Goal: Information Seeking & Learning: Understand process/instructions

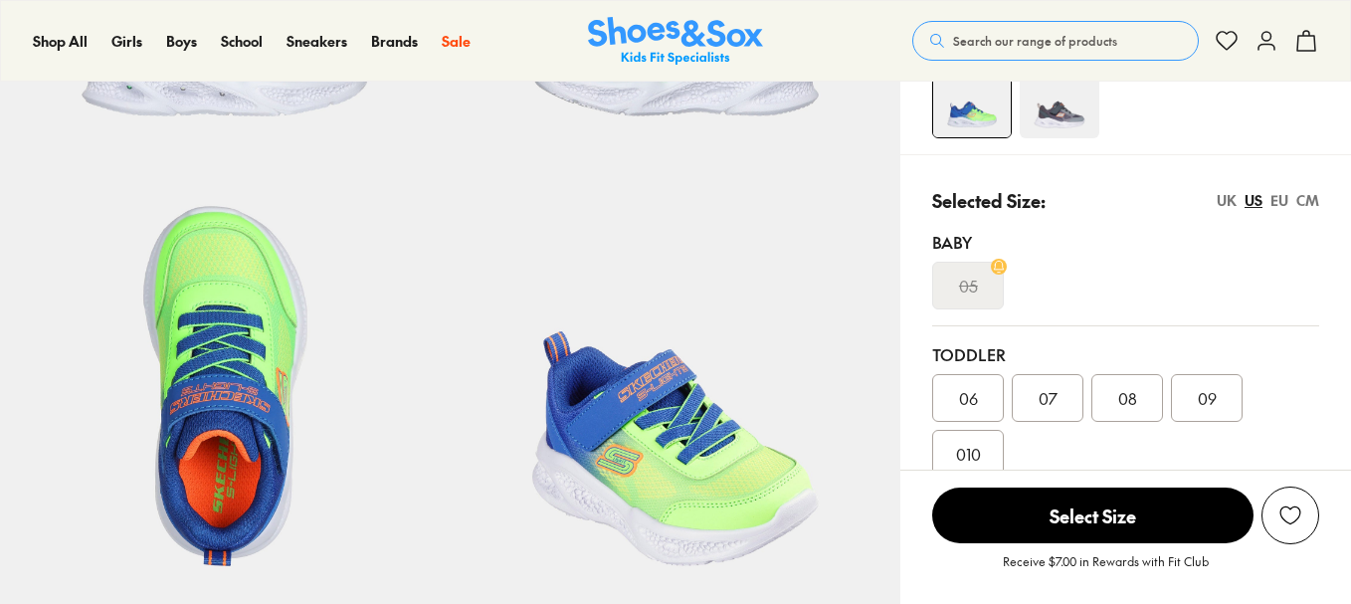
scroll to position [597, 0]
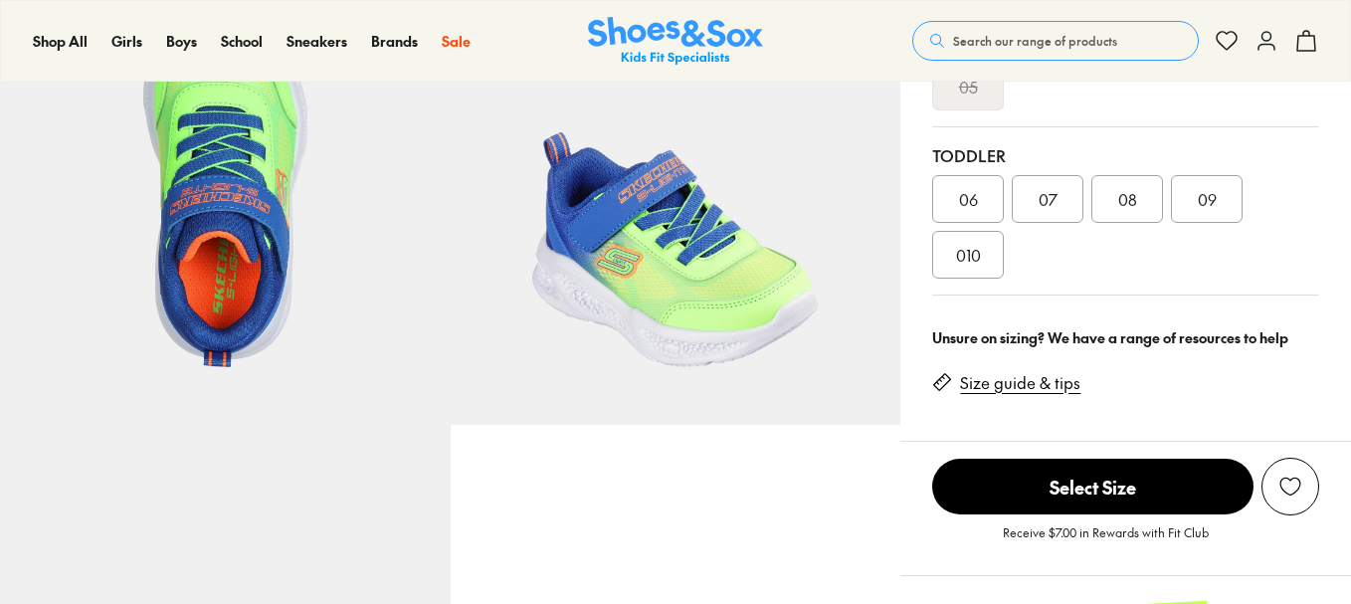
click at [1016, 356] on div "Size guide & tips" at bounding box center [1014, 379] width 164 height 46
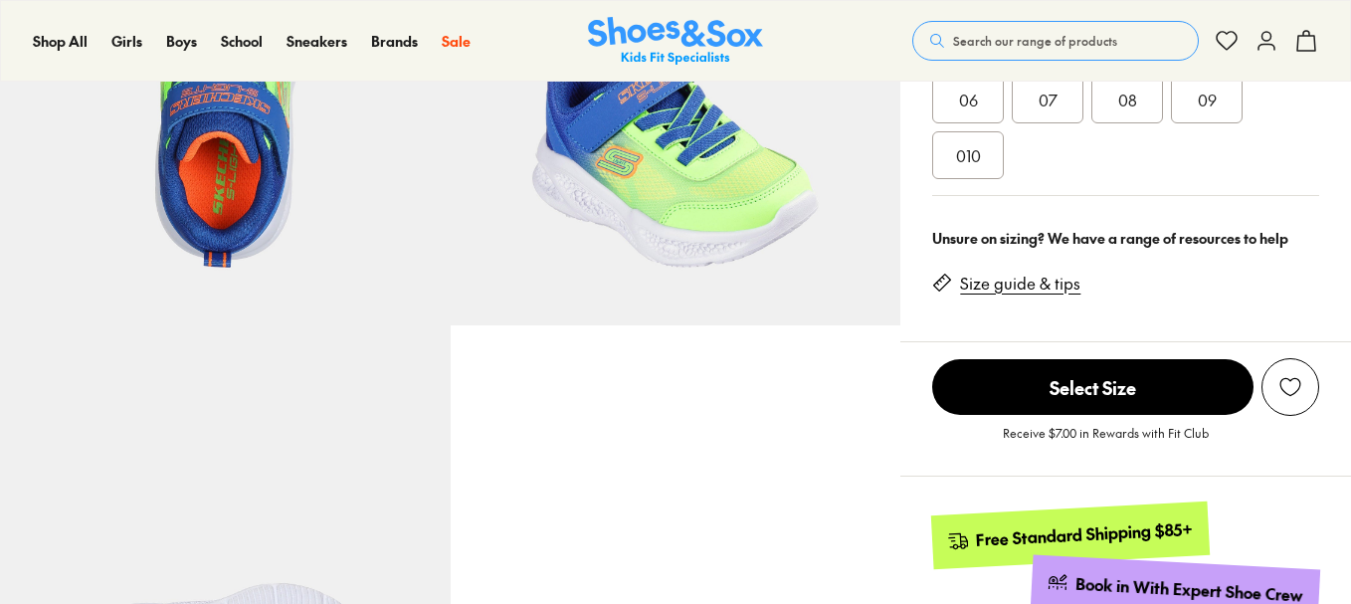
select select "*"
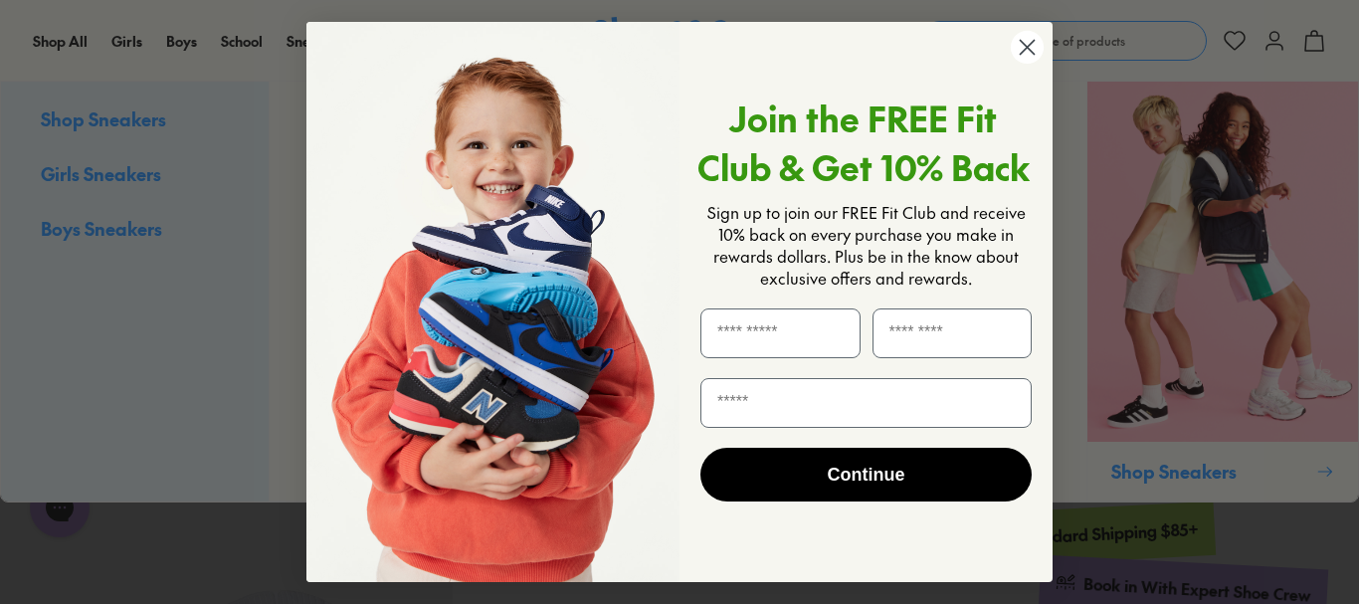
scroll to position [0, 0]
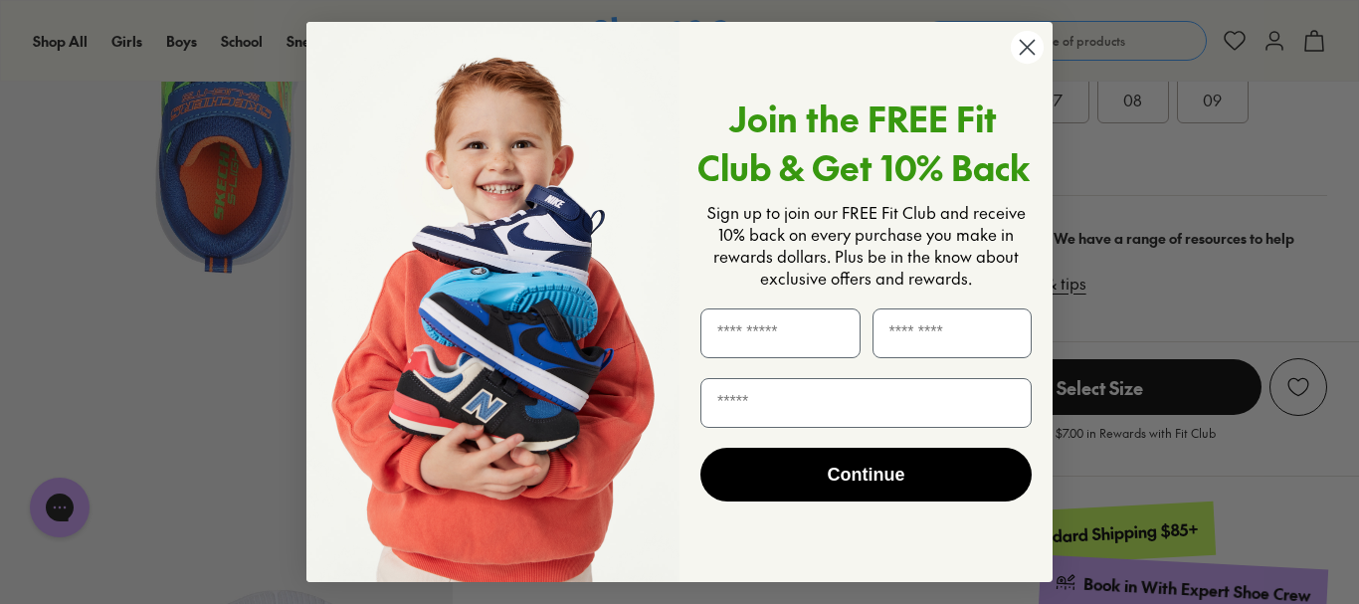
click at [1022, 45] on circle "Close dialog" at bounding box center [1027, 47] width 33 height 33
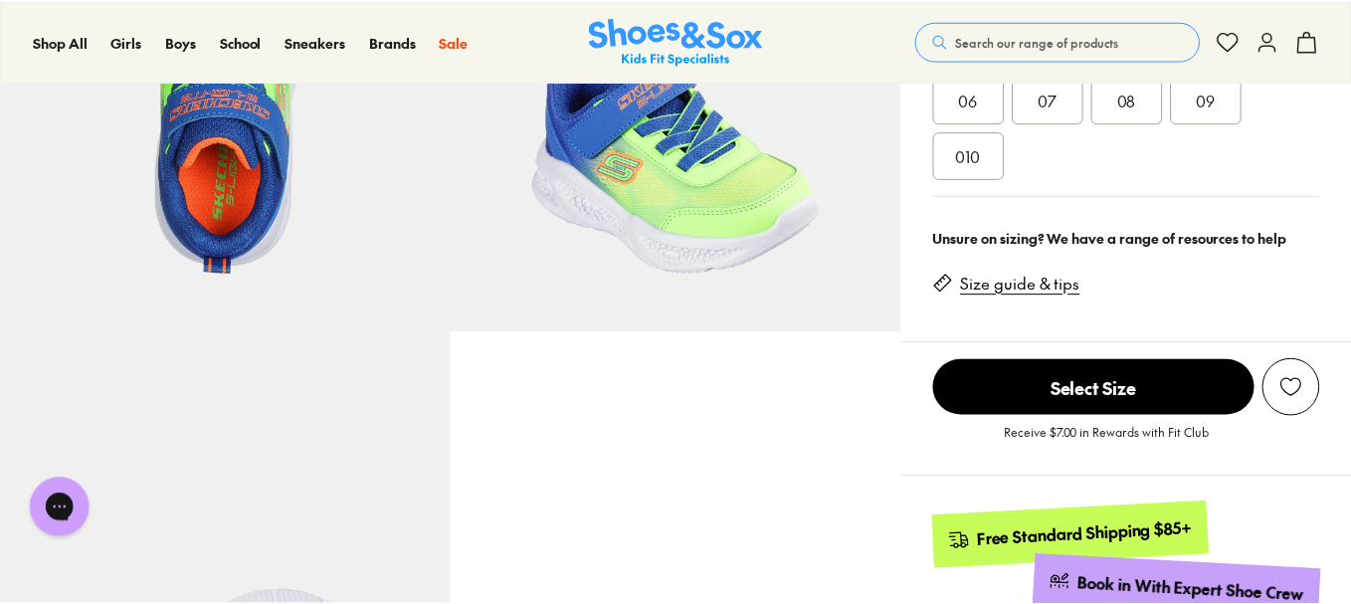
scroll to position [695, 0]
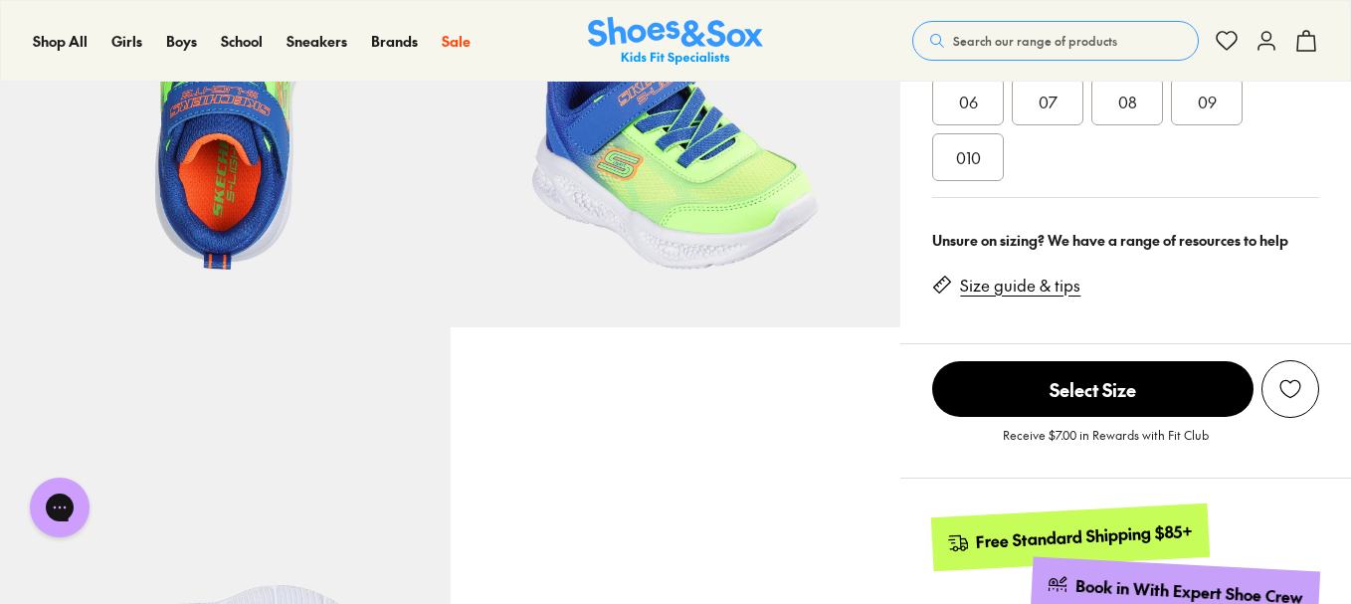
click at [1048, 290] on link "Size guide & tips" at bounding box center [1020, 286] width 120 height 22
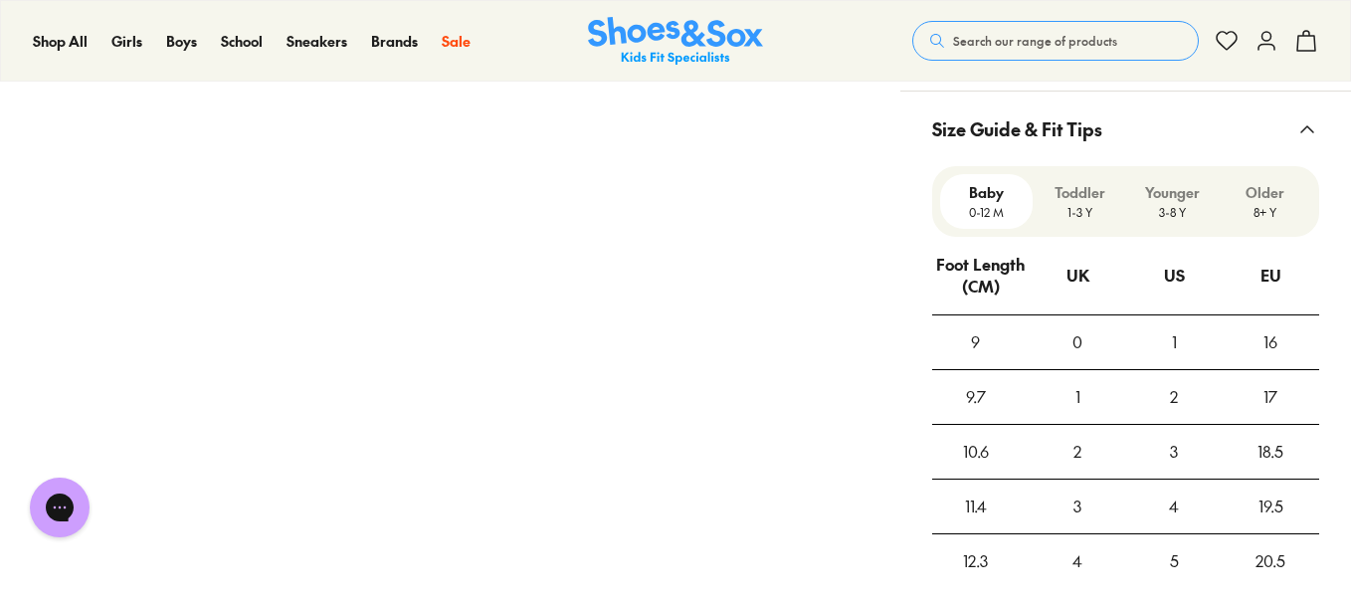
scroll to position [1522, 0]
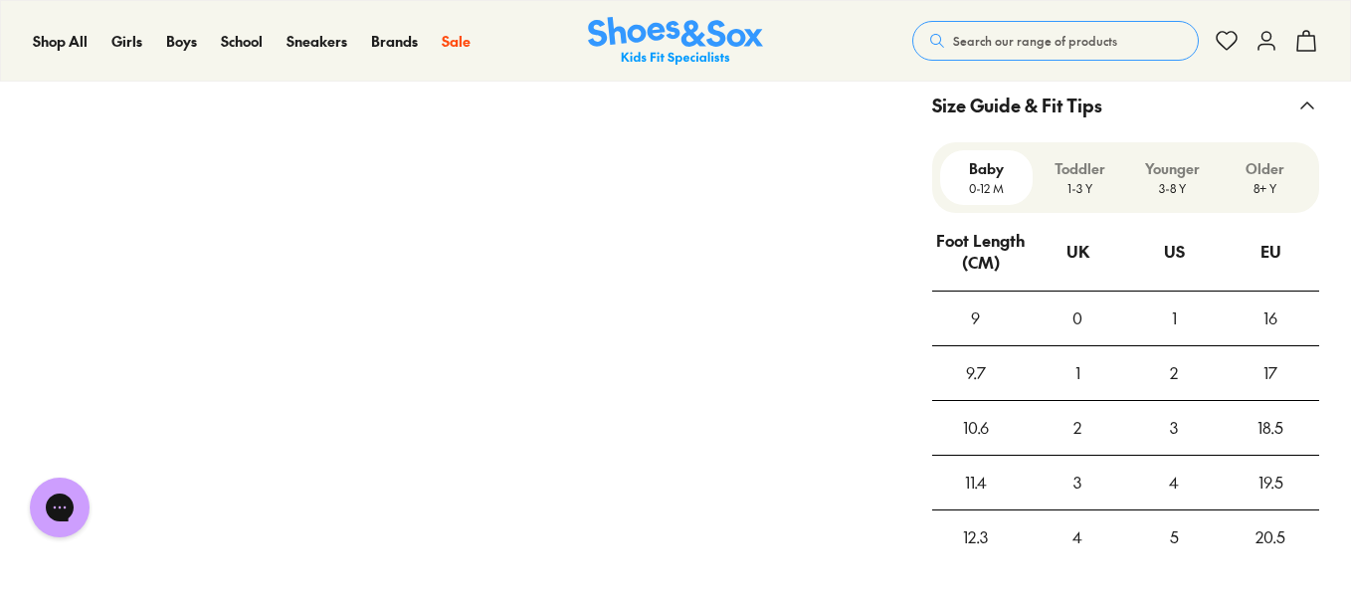
click at [1160, 181] on p "3-8 Y" at bounding box center [1172, 188] width 77 height 18
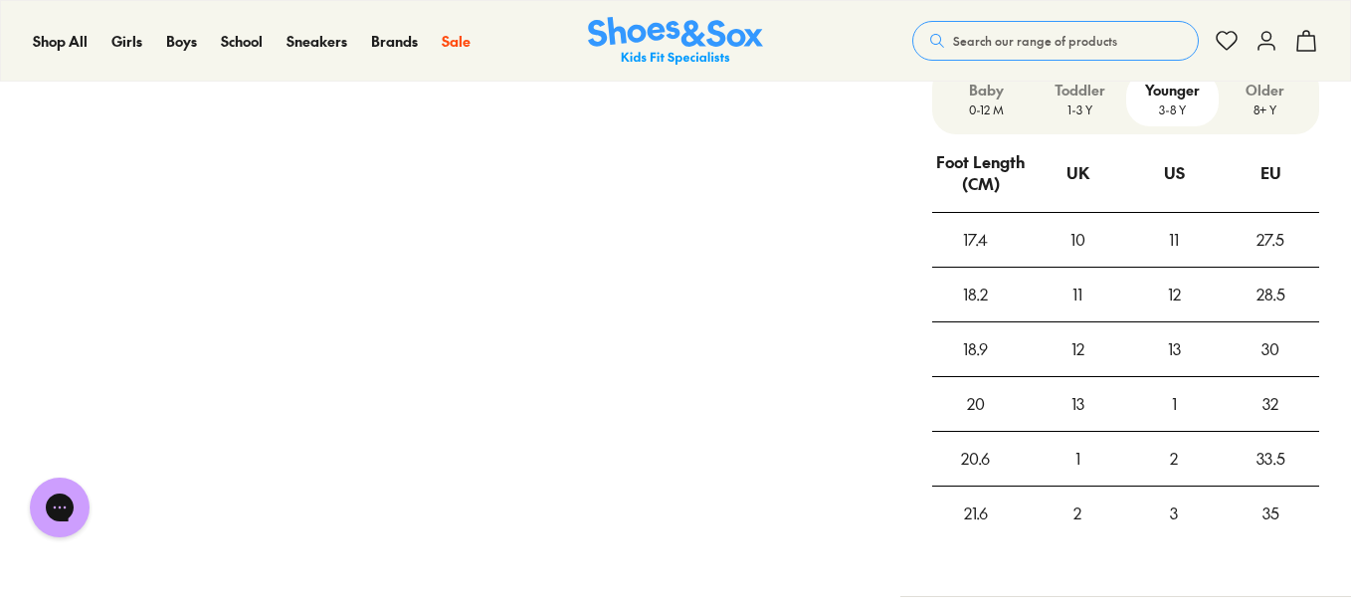
scroll to position [1621, 0]
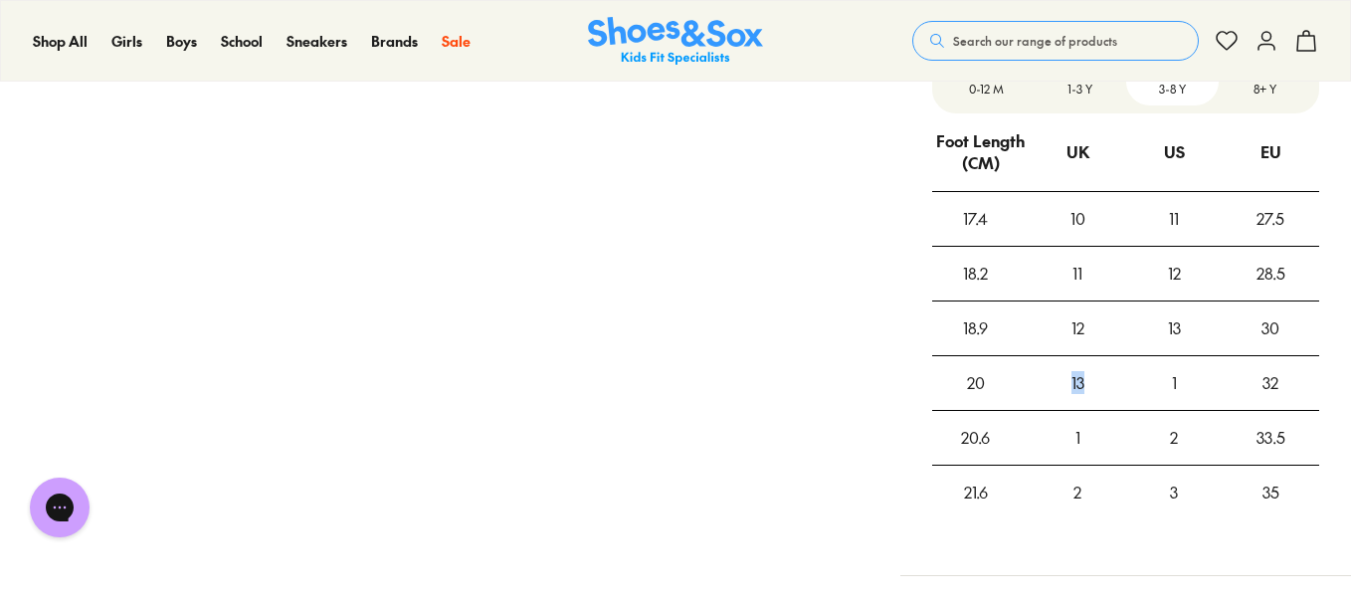
drag, startPoint x: 1089, startPoint y: 383, endPoint x: 1062, endPoint y: 385, distance: 26.9
click at [1062, 385] on div "13" at bounding box center [1077, 383] width 97 height 54
click at [1198, 387] on div "1" at bounding box center [1175, 383] width 97 height 54
drag, startPoint x: 1069, startPoint y: 383, endPoint x: 1178, endPoint y: 382, distance: 109.5
click at [1178, 382] on tr "20 13 1 32" at bounding box center [1125, 382] width 387 height 55
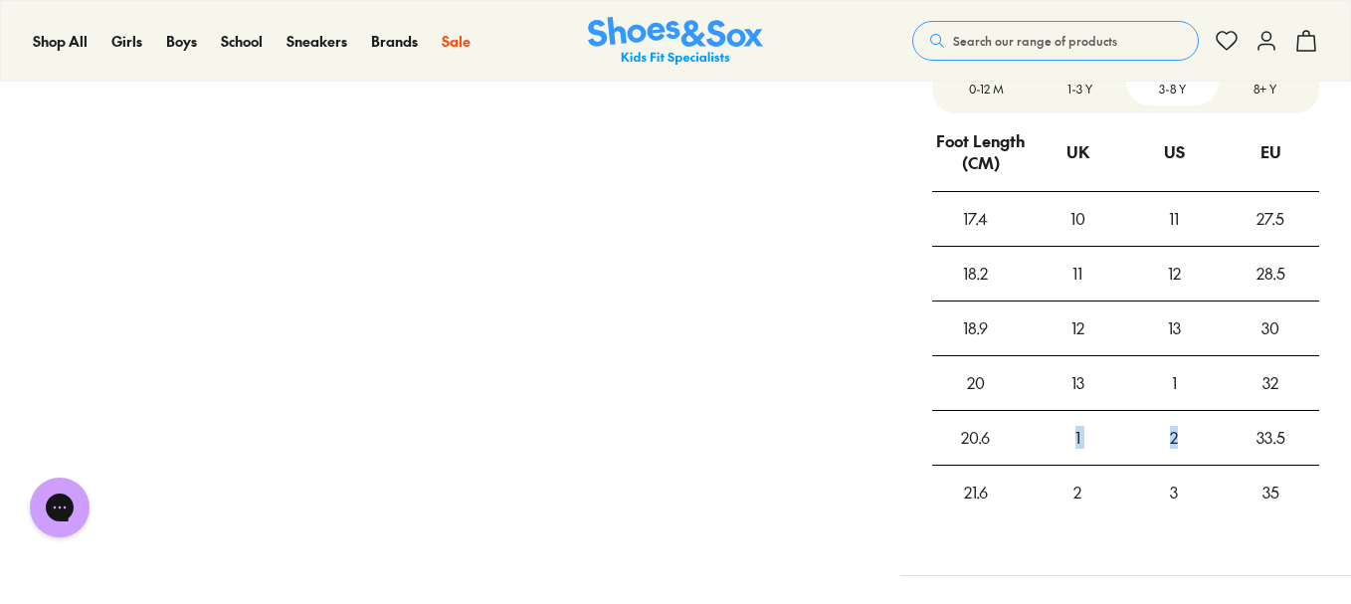
drag, startPoint x: 1076, startPoint y: 440, endPoint x: 1183, endPoint y: 450, distance: 107.9
click at [1183, 450] on tr "20.6 1 2 33.5" at bounding box center [1125, 437] width 387 height 55
click at [1183, 450] on div "2" at bounding box center [1175, 438] width 97 height 54
drag, startPoint x: 1178, startPoint y: 432, endPoint x: 949, endPoint y: 438, distance: 229.0
click at [949, 438] on tr "20.6 1 2 33.5" at bounding box center [1125, 437] width 387 height 55
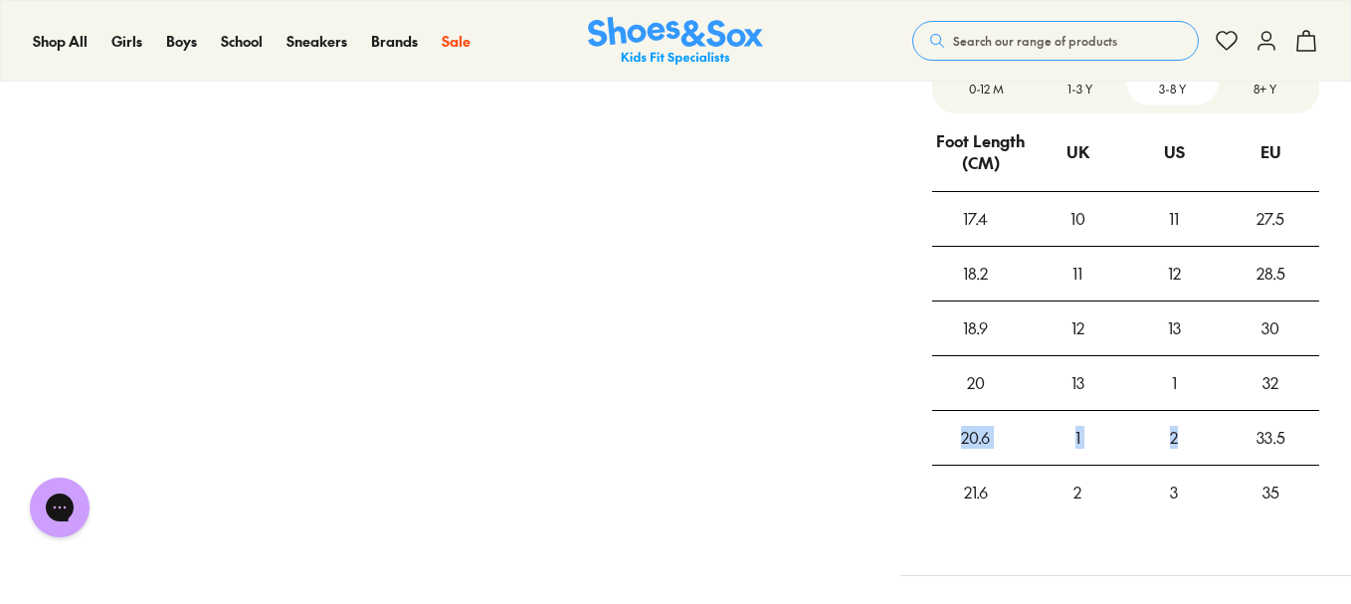
click at [949, 438] on div "20.6" at bounding box center [975, 438] width 87 height 54
click at [654, 32] on img at bounding box center [675, 41] width 175 height 49
drag, startPoint x: 978, startPoint y: 273, endPoint x: 1300, endPoint y: 271, distance: 321.4
click at [1300, 271] on tr "18.2 11 12 28.5" at bounding box center [1125, 274] width 387 height 55
drag, startPoint x: 963, startPoint y: 328, endPoint x: 1284, endPoint y: 333, distance: 320.5
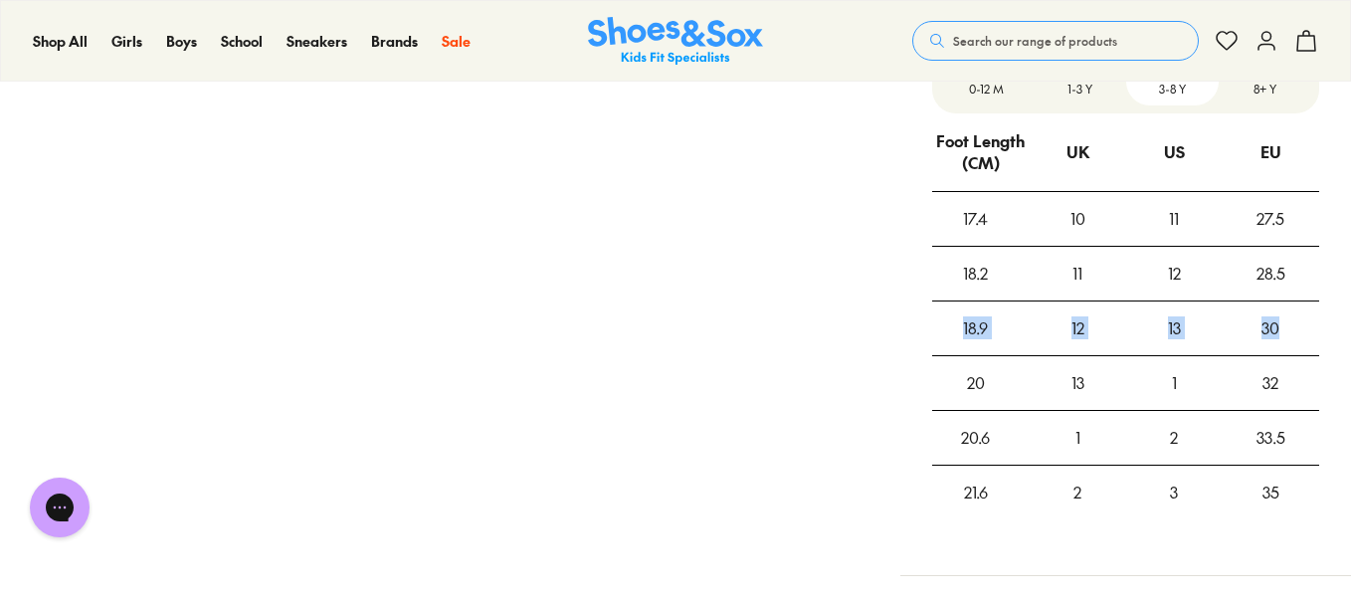
click at [1284, 333] on tr "18.9 12 13 30" at bounding box center [1125, 328] width 387 height 55
drag, startPoint x: 945, startPoint y: 376, endPoint x: 1286, endPoint y: 373, distance: 340.4
click at [1286, 373] on tr "20 13 1 32" at bounding box center [1125, 382] width 387 height 55
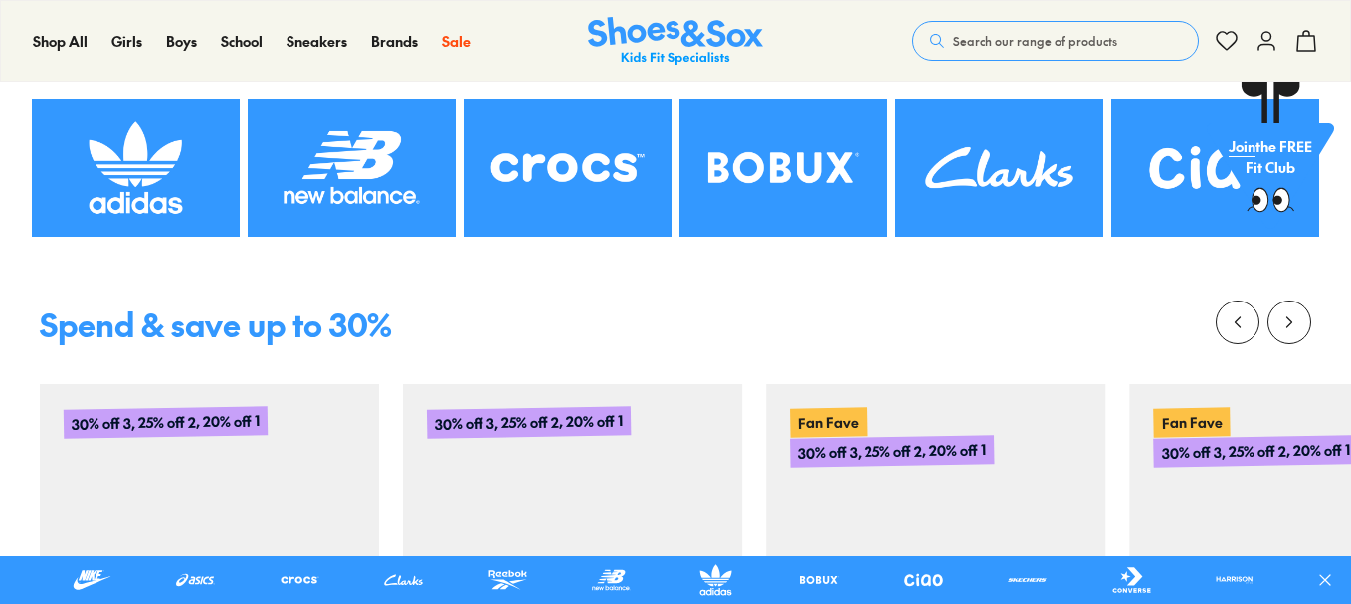
scroll to position [323, 0]
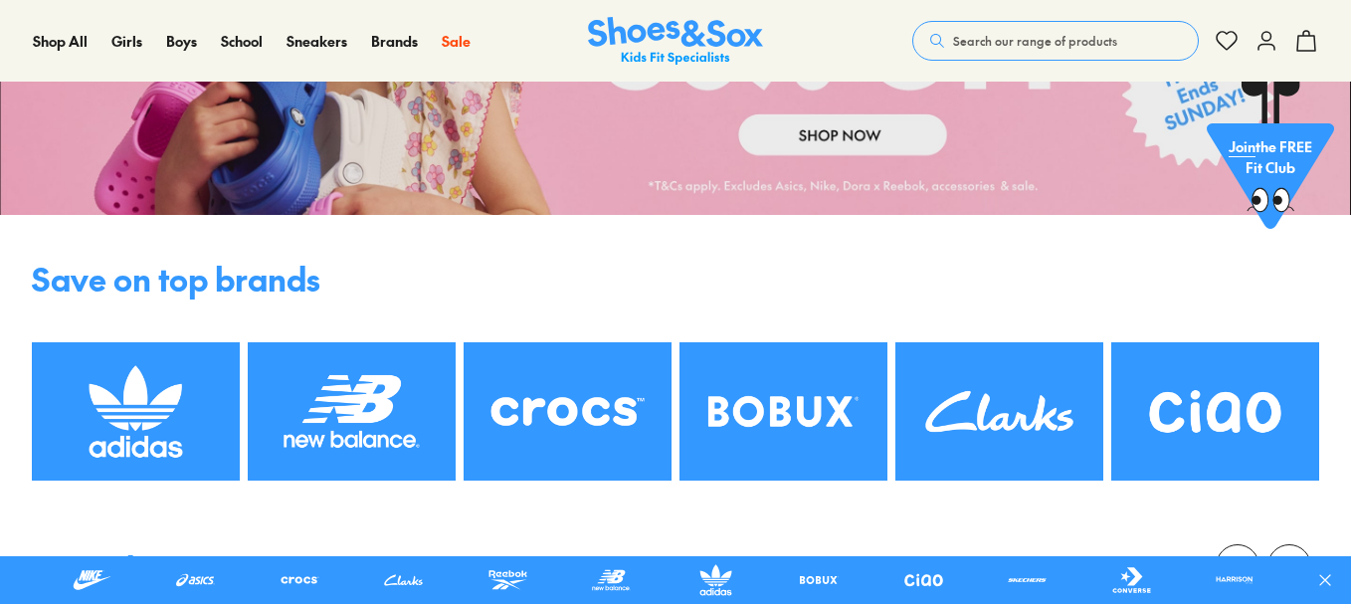
click at [1001, 43] on span "Search our range of products" at bounding box center [1035, 41] width 164 height 18
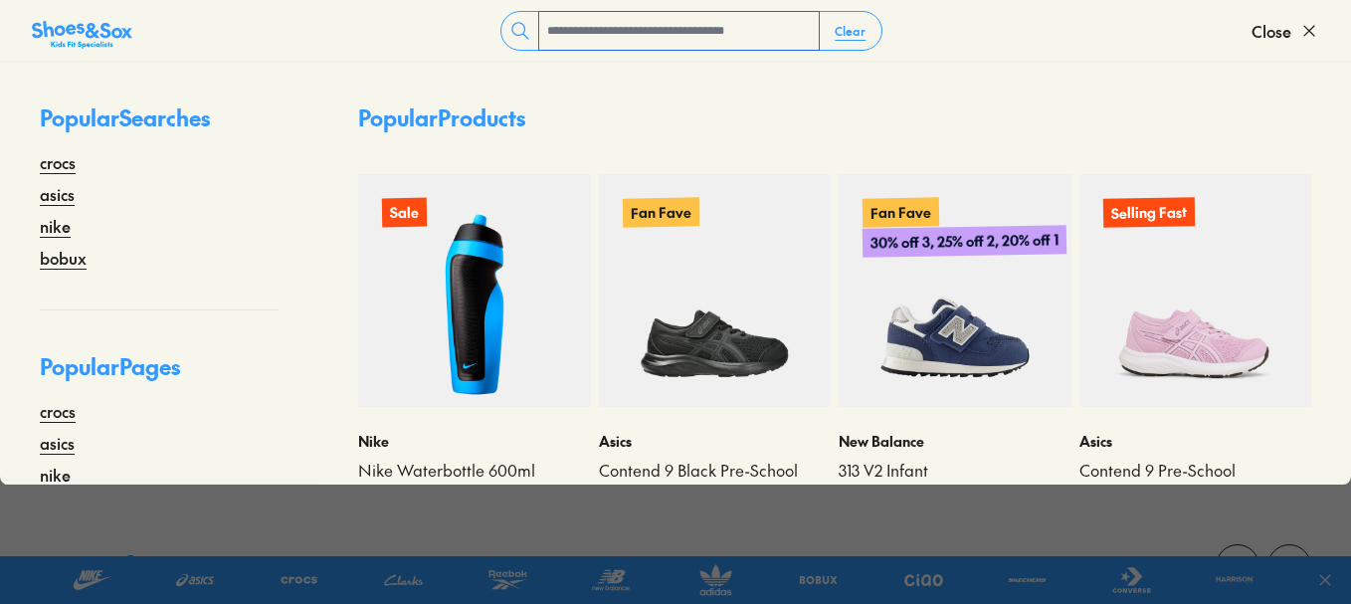
scroll to position [199, 0]
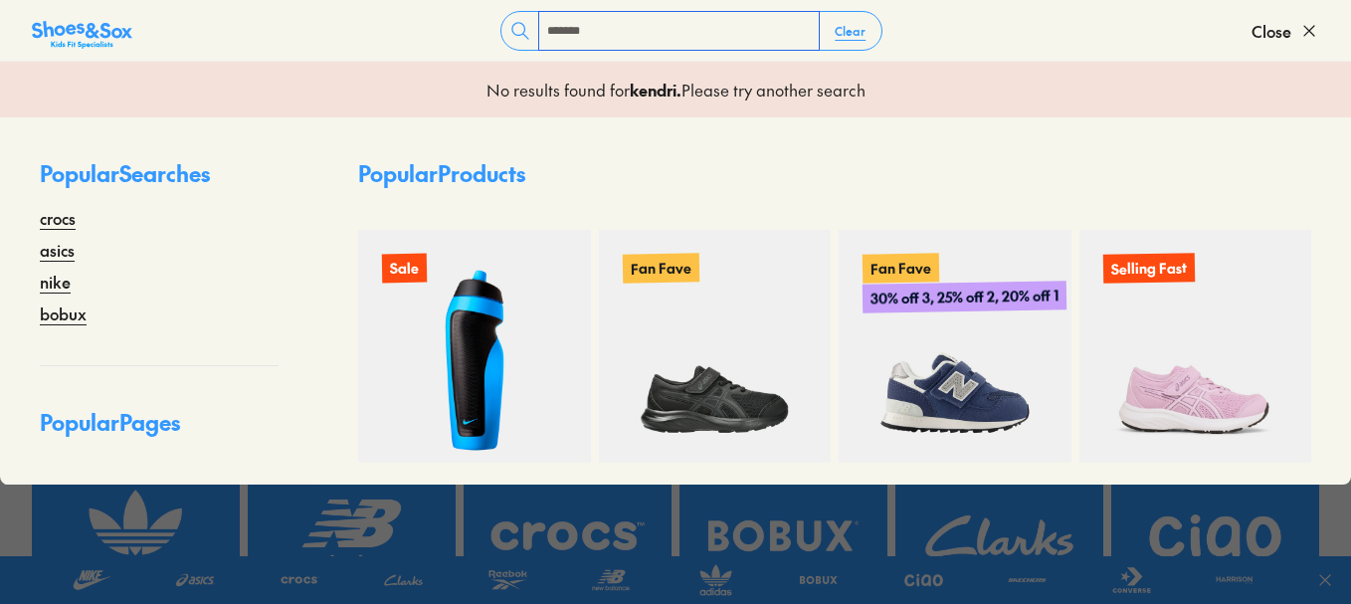
click at [633, 38] on input "*******" at bounding box center [679, 31] width 280 height 38
type input "*"
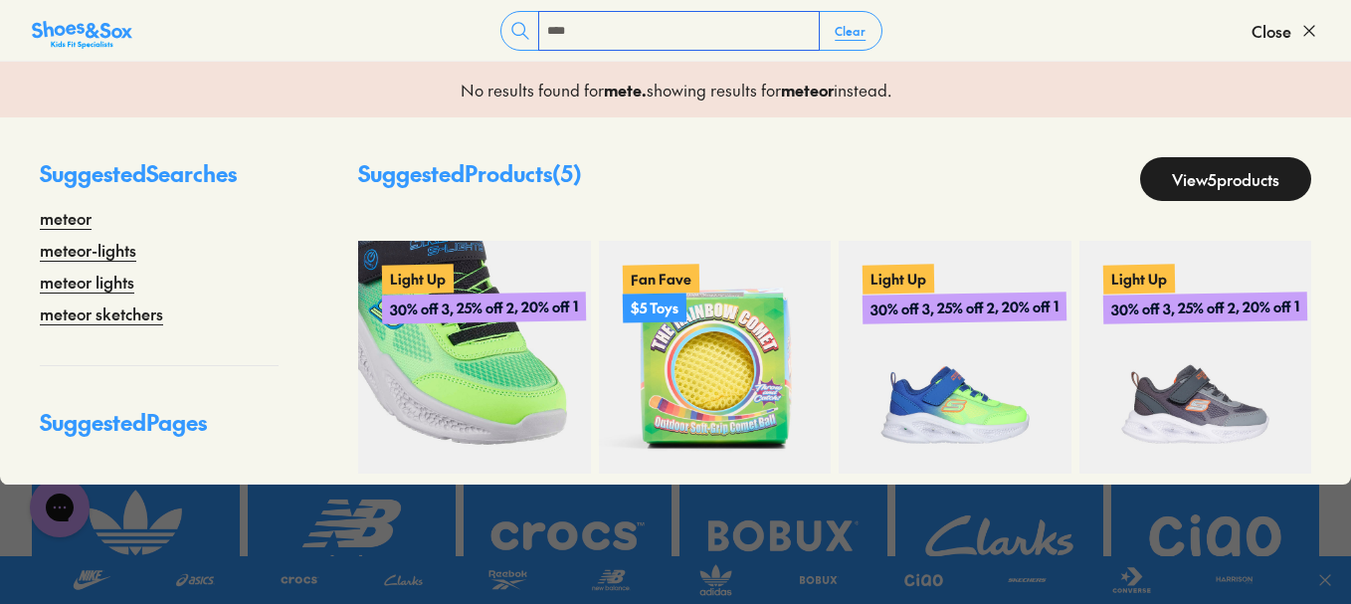
type input "****"
click at [470, 386] on img at bounding box center [474, 357] width 233 height 233
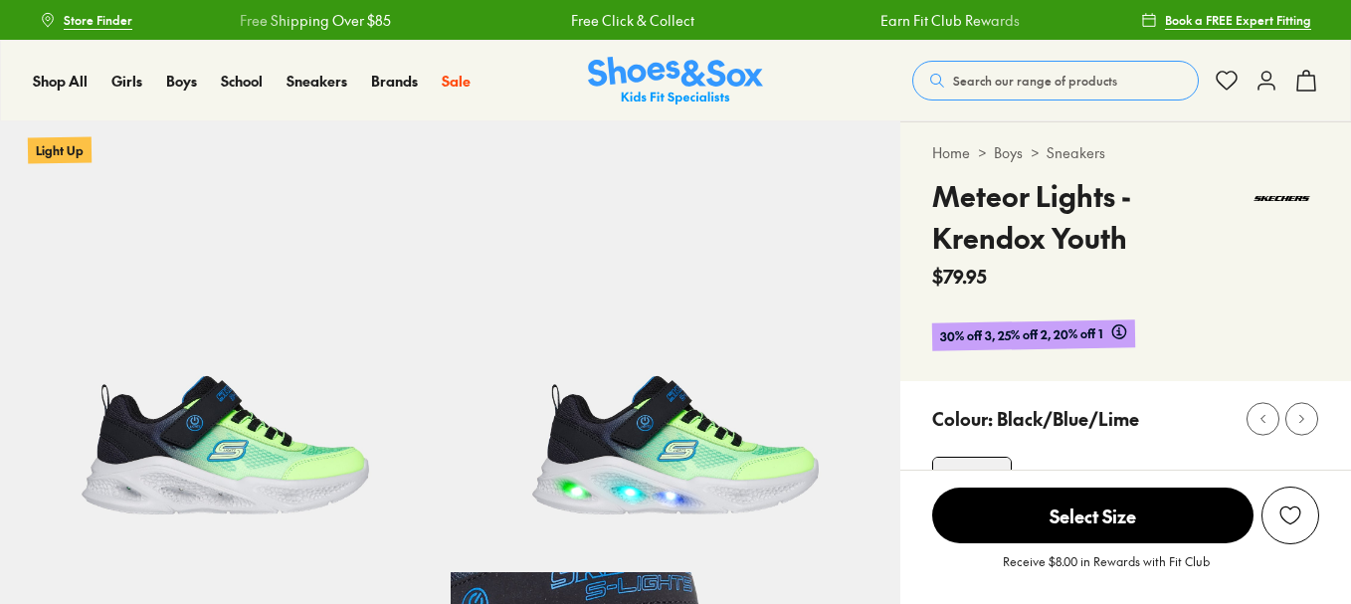
select select "*"
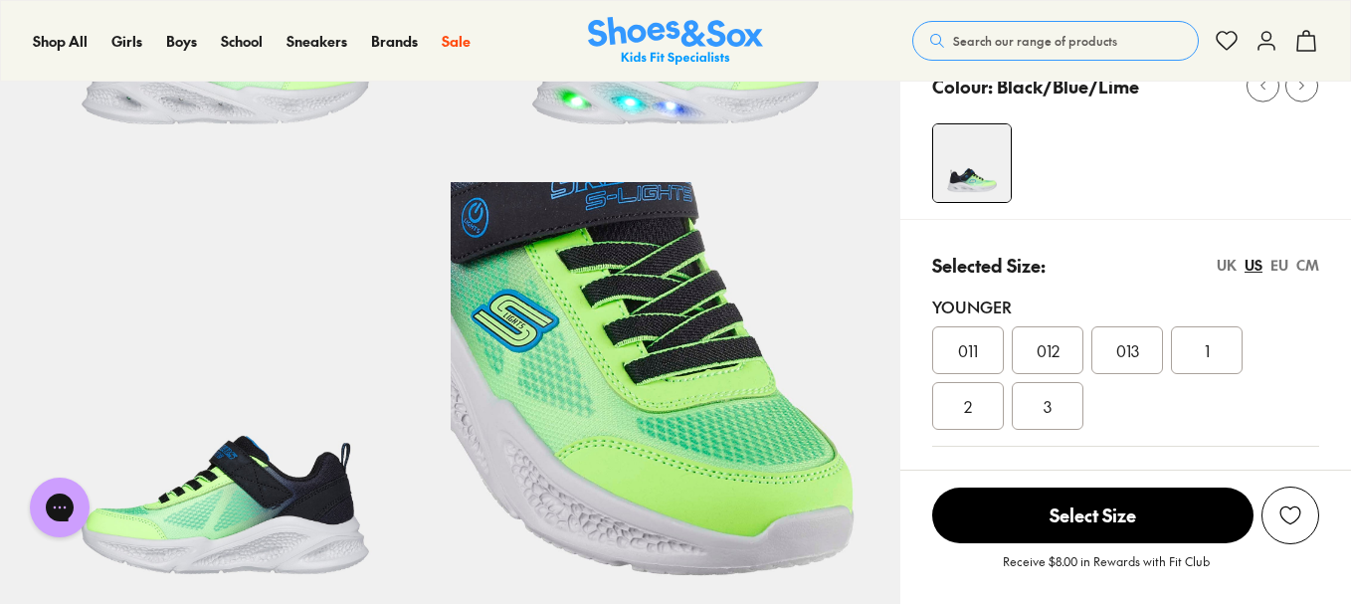
scroll to position [498, 0]
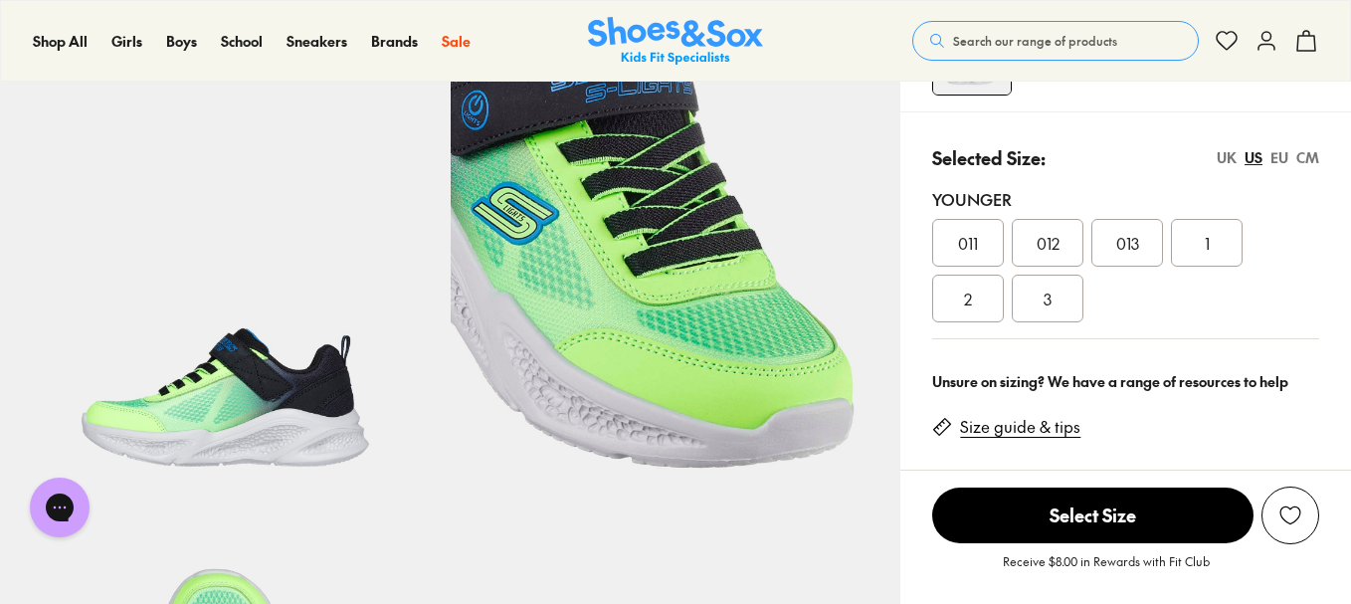
click at [1225, 153] on div "UK" at bounding box center [1227, 157] width 20 height 21
click at [1206, 254] on span "013" at bounding box center [1207, 243] width 23 height 24
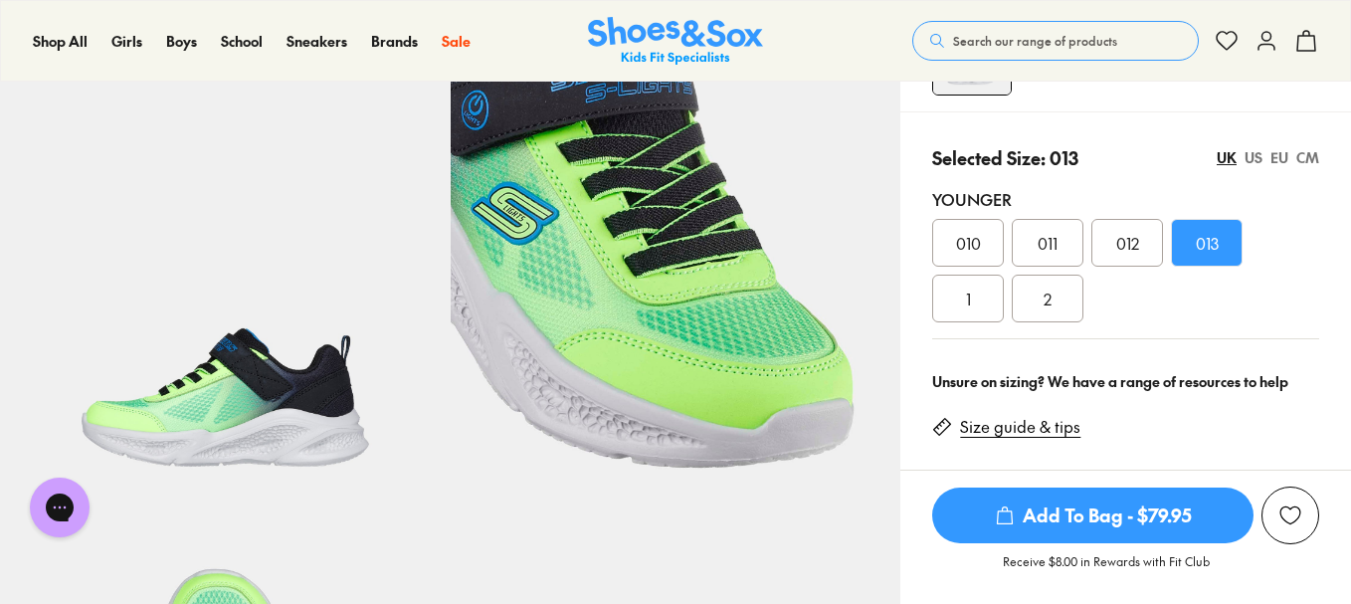
click at [1251, 155] on div "US" at bounding box center [1254, 157] width 18 height 21
click at [1228, 155] on div "UK" at bounding box center [1227, 157] width 20 height 21
click at [980, 298] on div "1" at bounding box center [968, 299] width 72 height 48
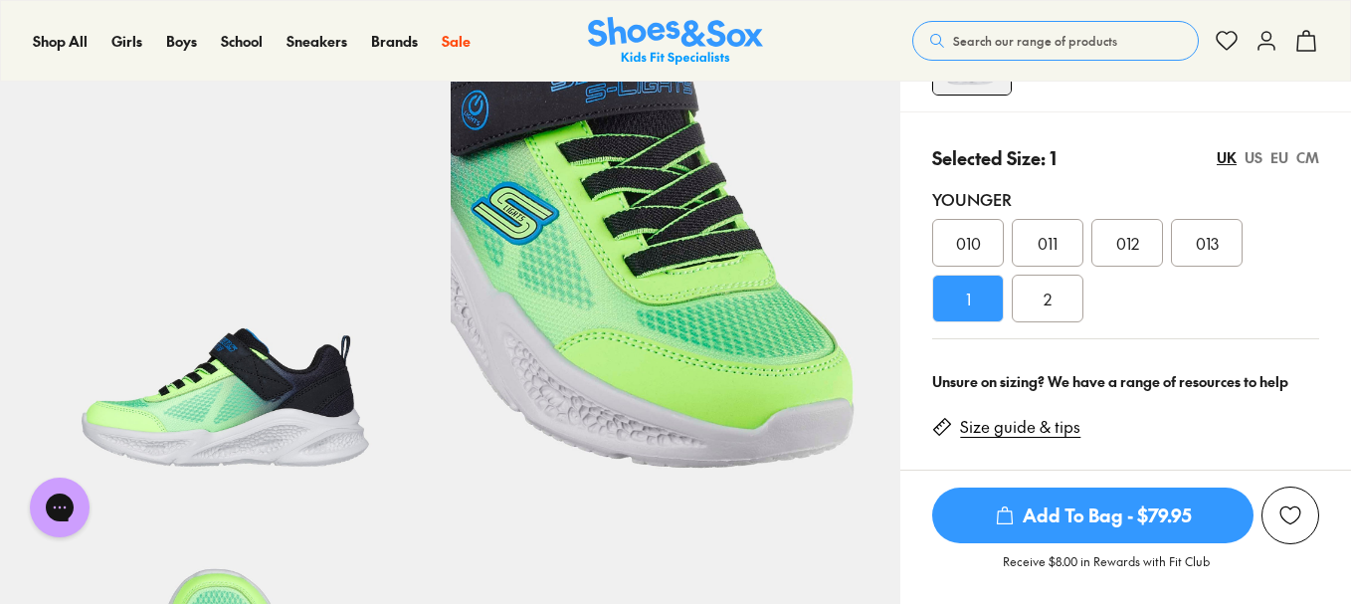
click at [1254, 151] on div "US" at bounding box center [1254, 157] width 18 height 21
click at [1232, 151] on div "UK" at bounding box center [1227, 157] width 20 height 21
click at [1262, 156] on div "US" at bounding box center [1254, 157] width 18 height 21
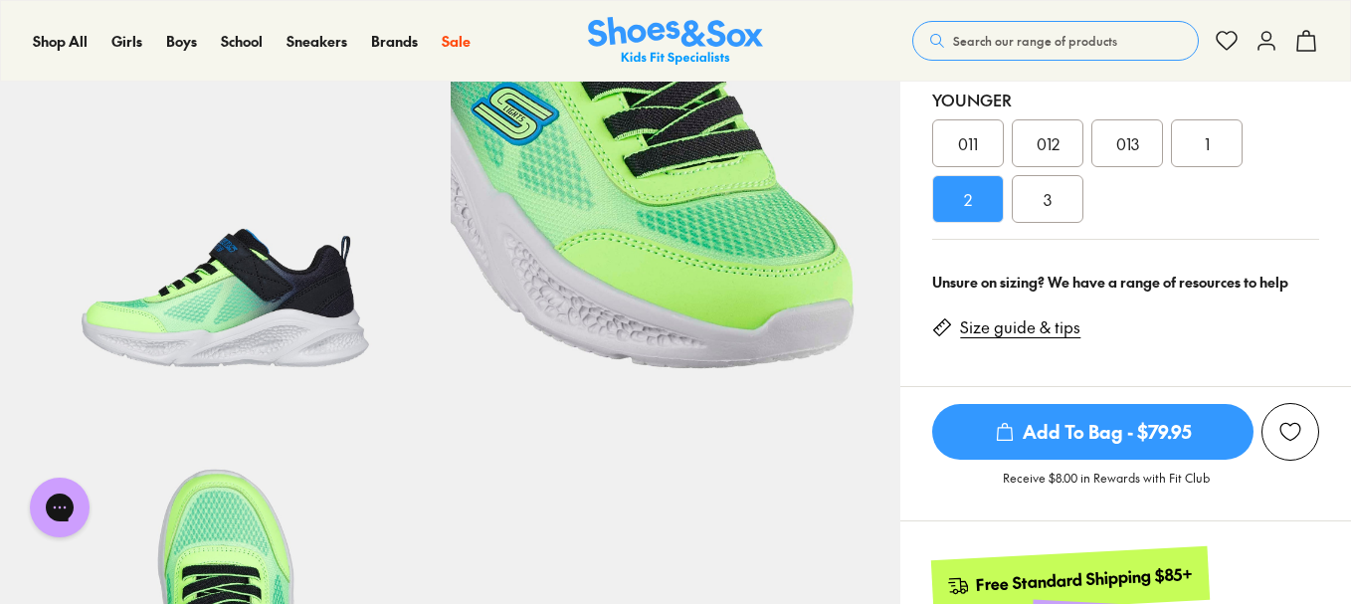
click at [1048, 326] on link "Size guide & tips" at bounding box center [1020, 327] width 120 height 22
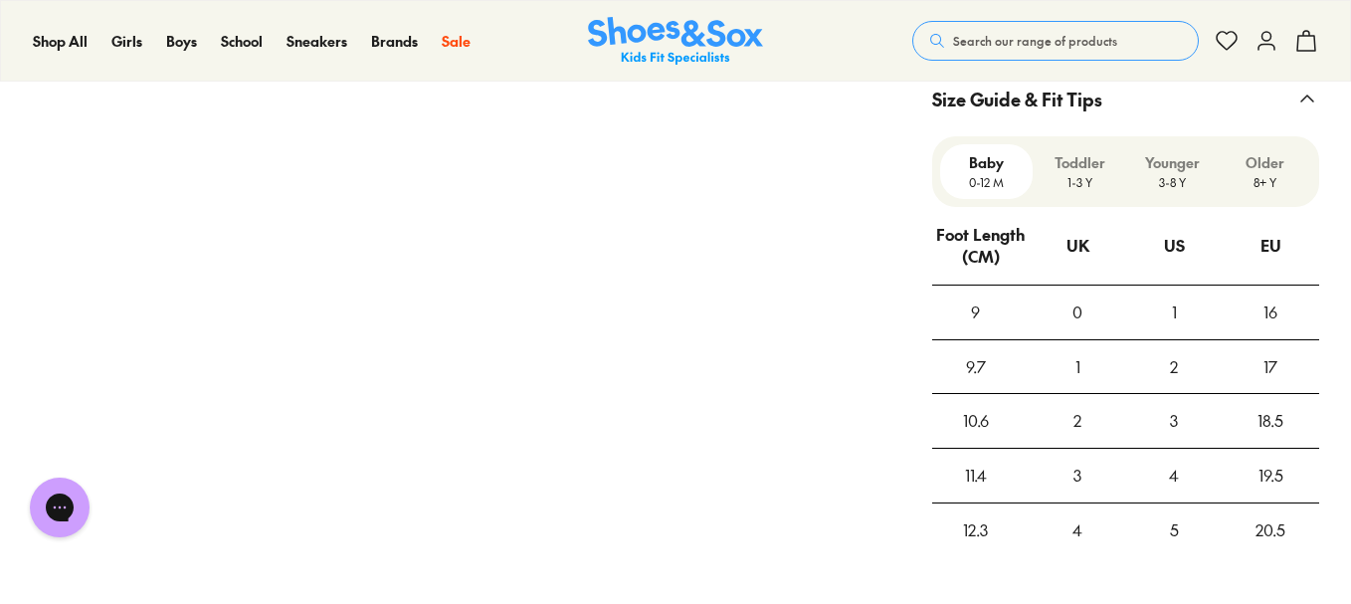
scroll to position [1486, 0]
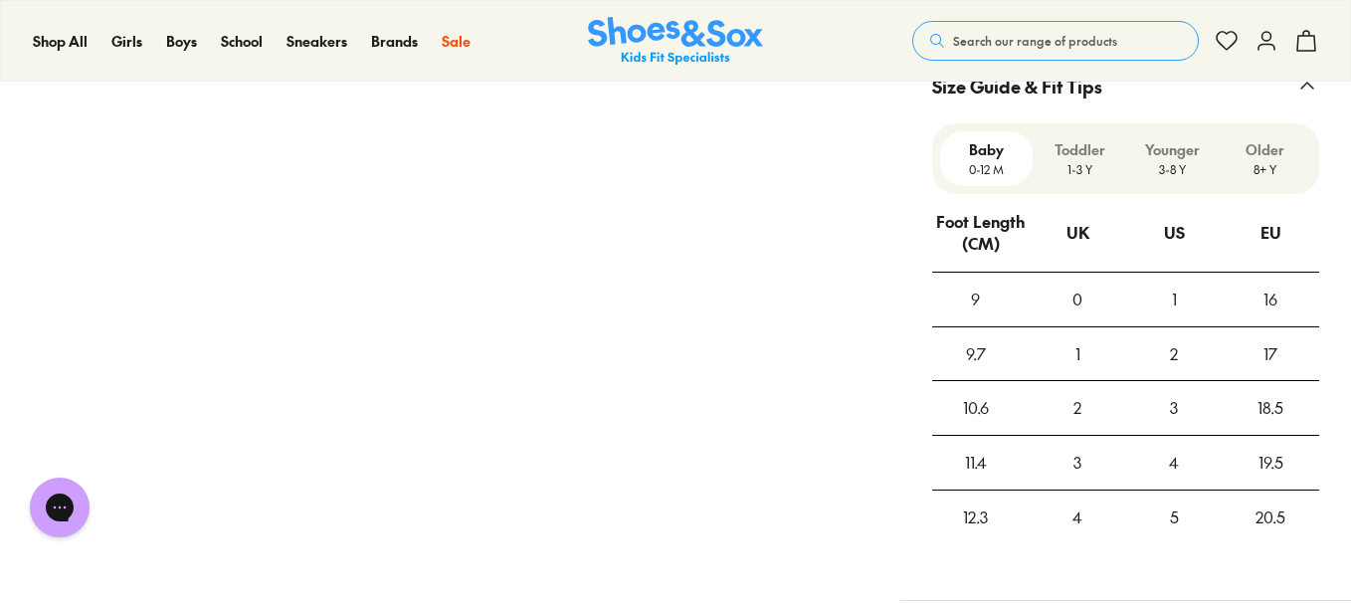
click at [1158, 146] on p "Younger" at bounding box center [1172, 149] width 77 height 21
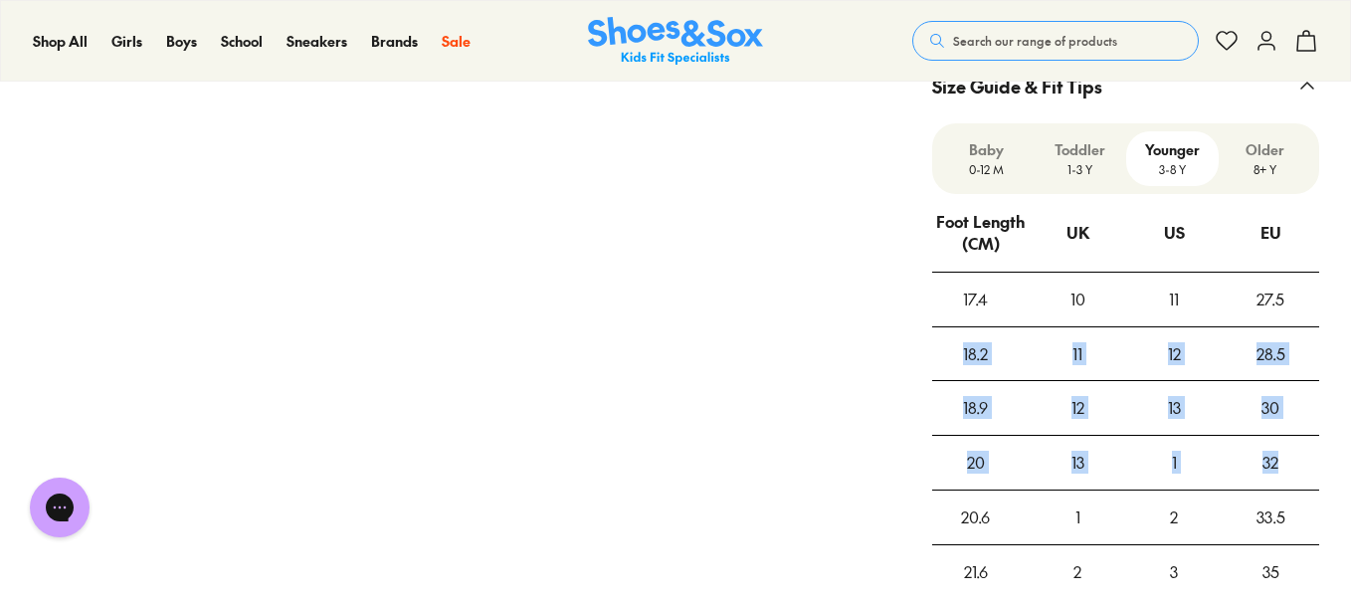
drag, startPoint x: 959, startPoint y: 348, endPoint x: 1301, endPoint y: 456, distance: 357.9
click at [1301, 456] on tbody "17.4 10 11 27.5 18.2 11 12 28.5 18.9 12 13 30 20 13 1 32 20.6 1 2 33.5 21.6 2 3…" at bounding box center [1125, 435] width 387 height 327
click at [1185, 474] on div "1" at bounding box center [1175, 463] width 97 height 54
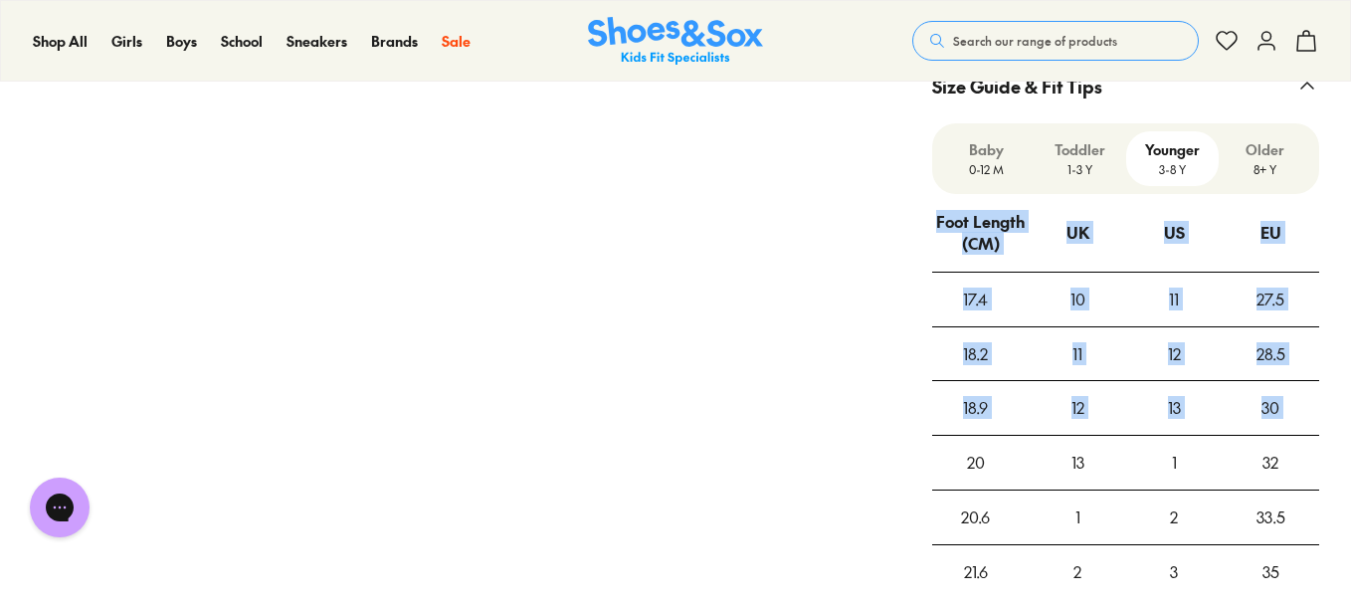
drag, startPoint x: 948, startPoint y: 450, endPoint x: 1323, endPoint y: 490, distance: 376.3
click at [1323, 490] on div "Baby 0-12 M Toddler 1-3 Y Younger 3-8 Y Older 8+ Y Foot Length (CM) UK US EU 17…" at bounding box center [1126, 377] width 451 height 508
click at [1316, 503] on div "33.5" at bounding box center [1271, 518] width 97 height 54
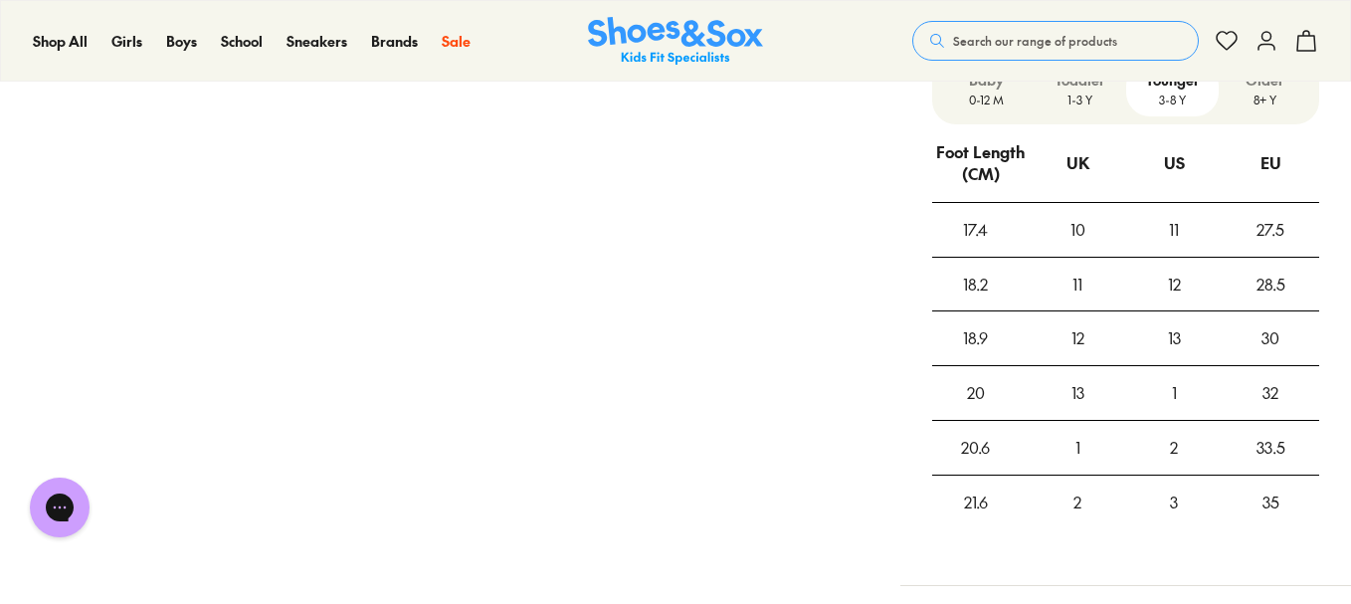
scroll to position [1585, 0]
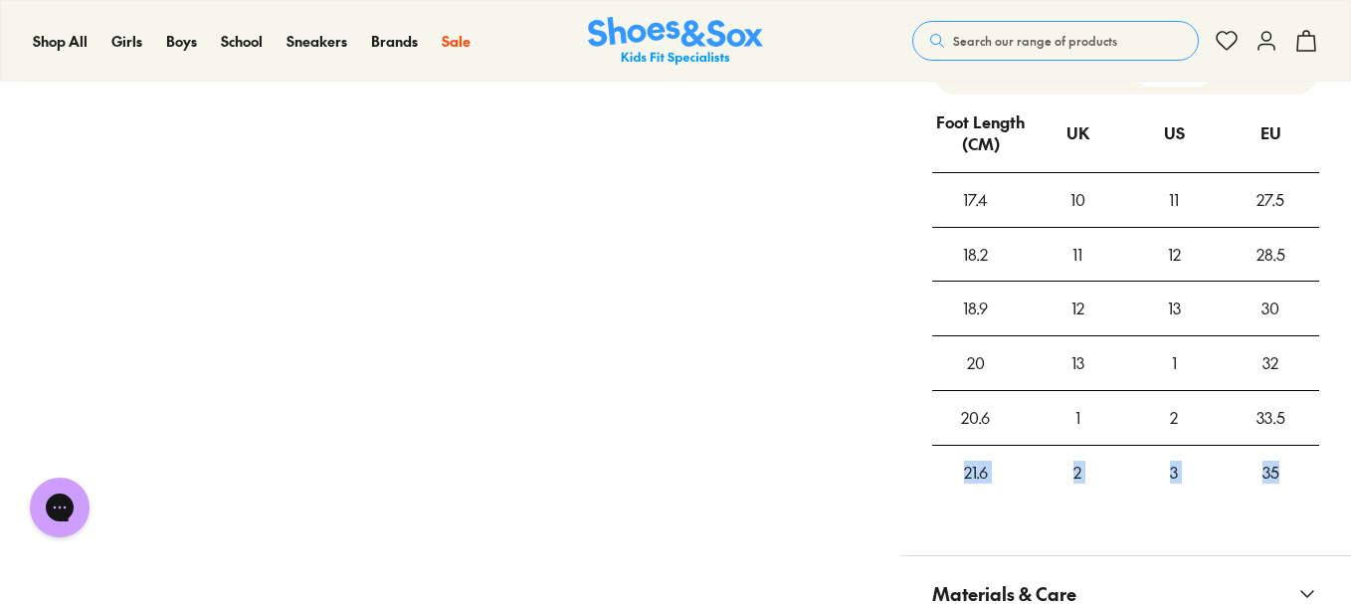
drag, startPoint x: 1030, startPoint y: 455, endPoint x: 942, endPoint y: 460, distance: 87.7
click at [942, 460] on tr "21.6 2 3 35" at bounding box center [1125, 473] width 387 height 54
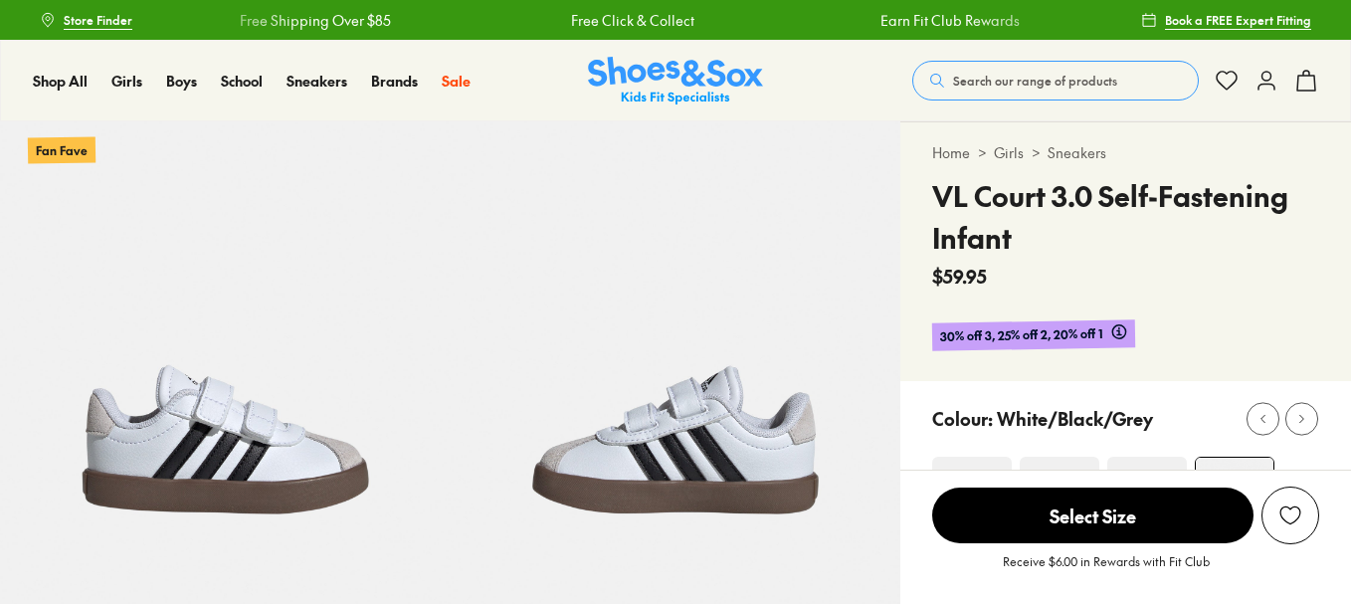
select select "*"
